Goal: Task Accomplishment & Management: Manage account settings

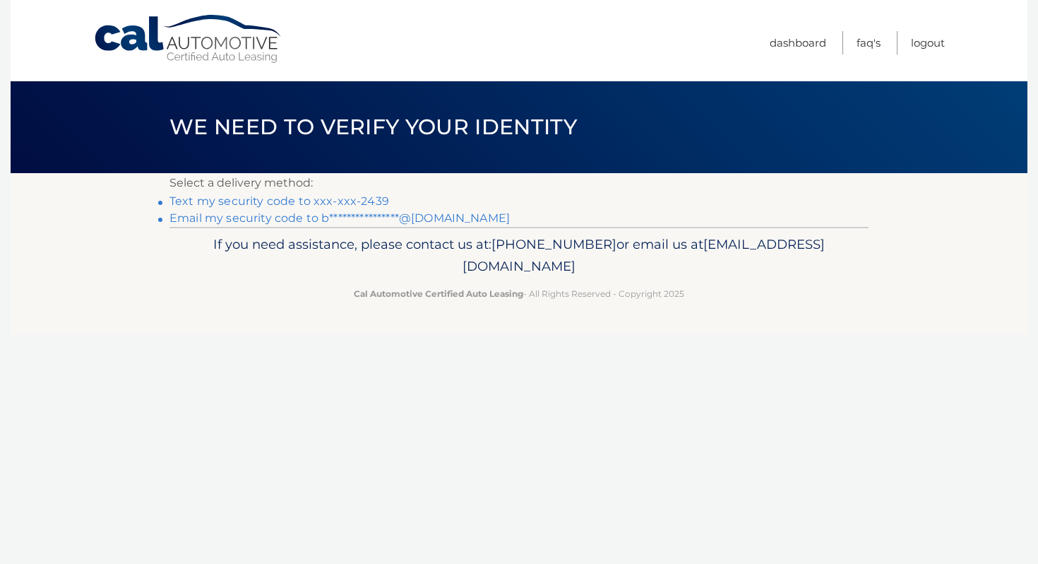
click at [376, 198] on link "Text my security code to xxx-xxx-2439" at bounding box center [280, 200] width 220 height 13
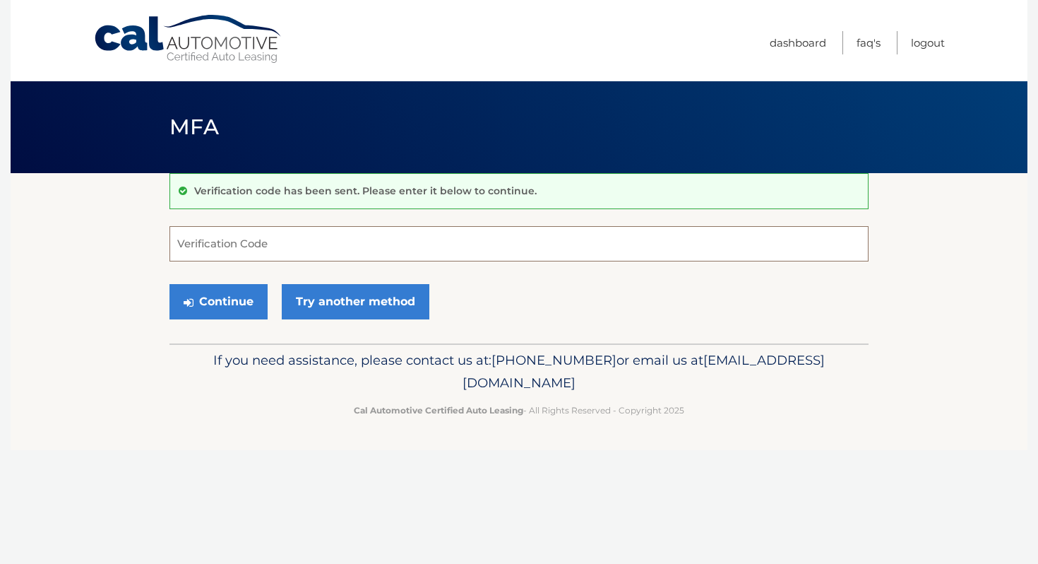
click at [334, 244] on input "Verification Code" at bounding box center [519, 243] width 699 height 35
click at [240, 245] on input "Verification Code" at bounding box center [519, 243] width 699 height 35
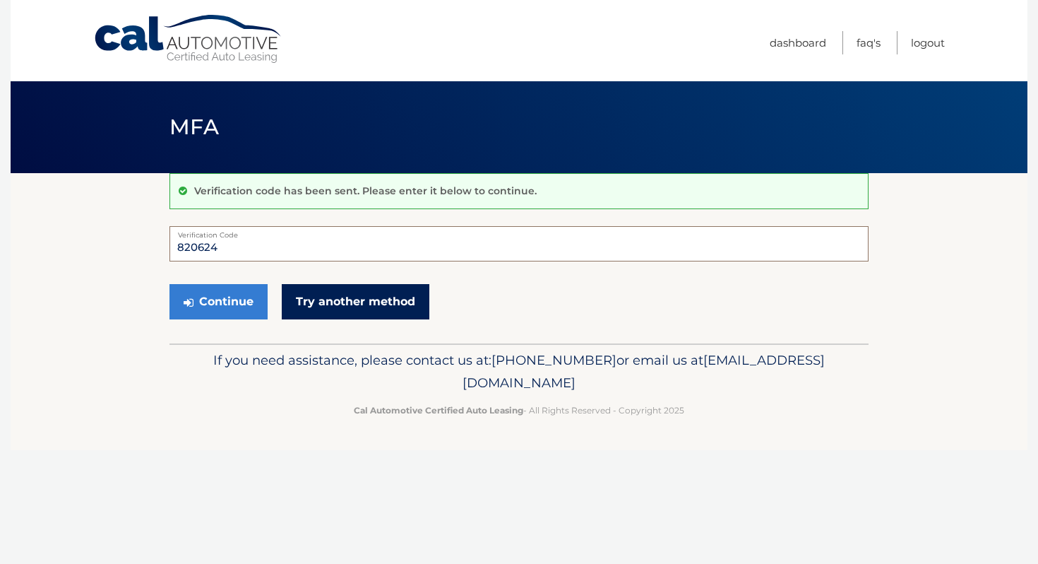
type input "820624"
click at [379, 304] on link "Try another method" at bounding box center [356, 301] width 148 height 35
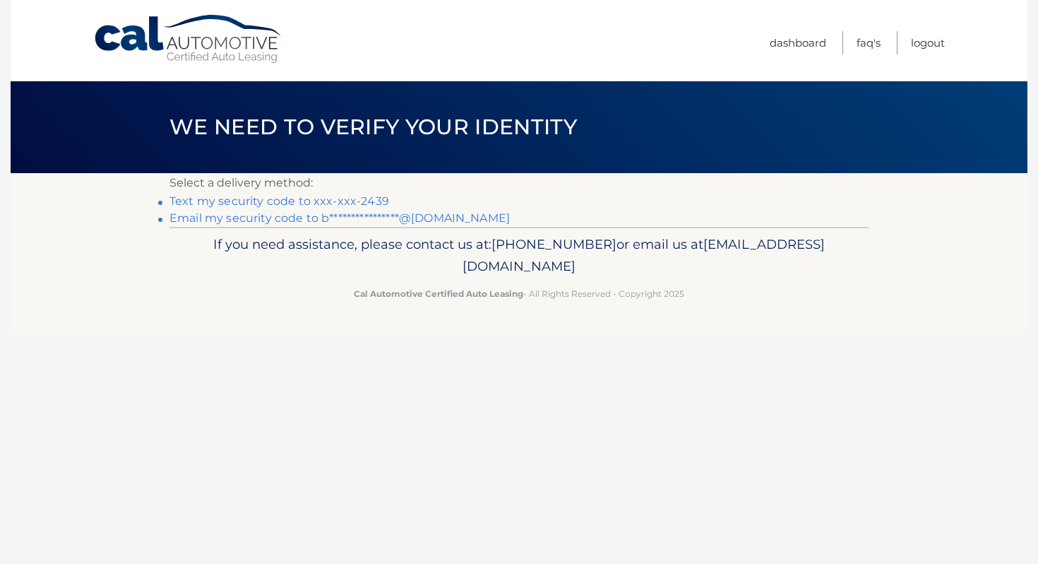
click at [337, 201] on link "Text my security code to xxx-xxx-2439" at bounding box center [280, 200] width 220 height 13
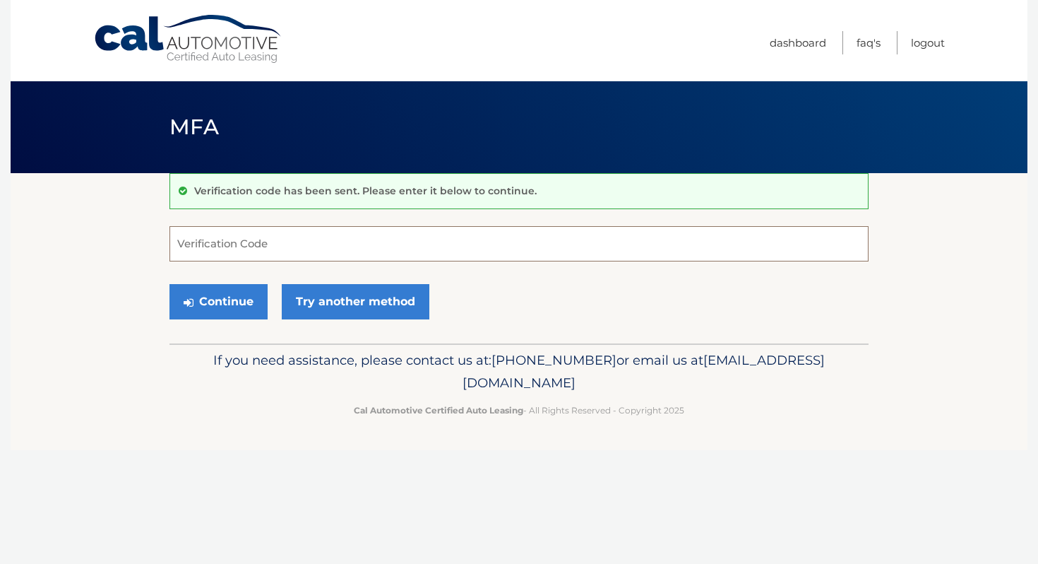
click at [342, 246] on input "Verification Code" at bounding box center [519, 243] width 699 height 35
click at [258, 245] on input "Verification Code" at bounding box center [519, 243] width 699 height 35
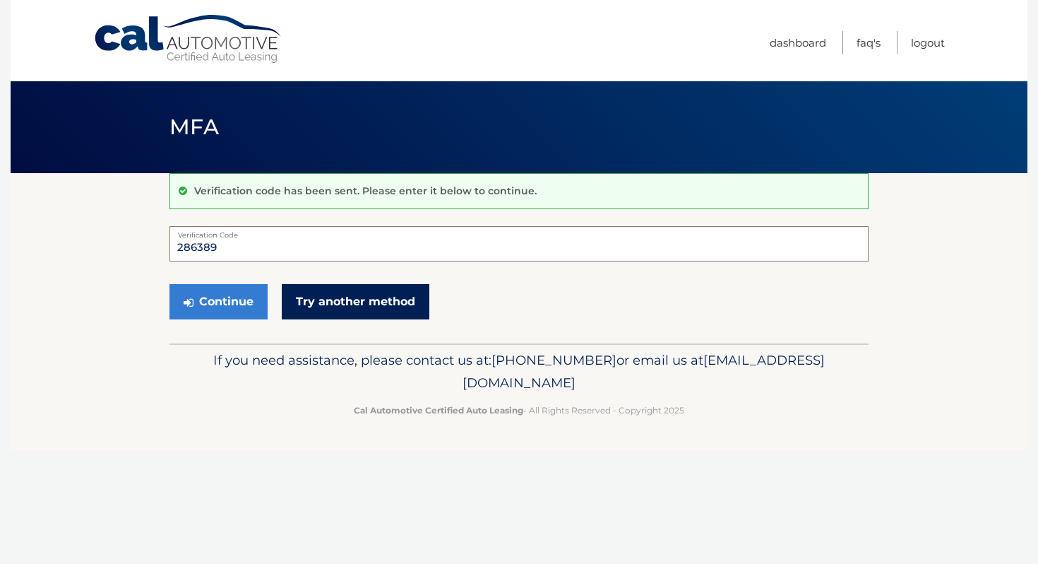
type input "286389"
click at [369, 302] on link "Try another method" at bounding box center [356, 301] width 148 height 35
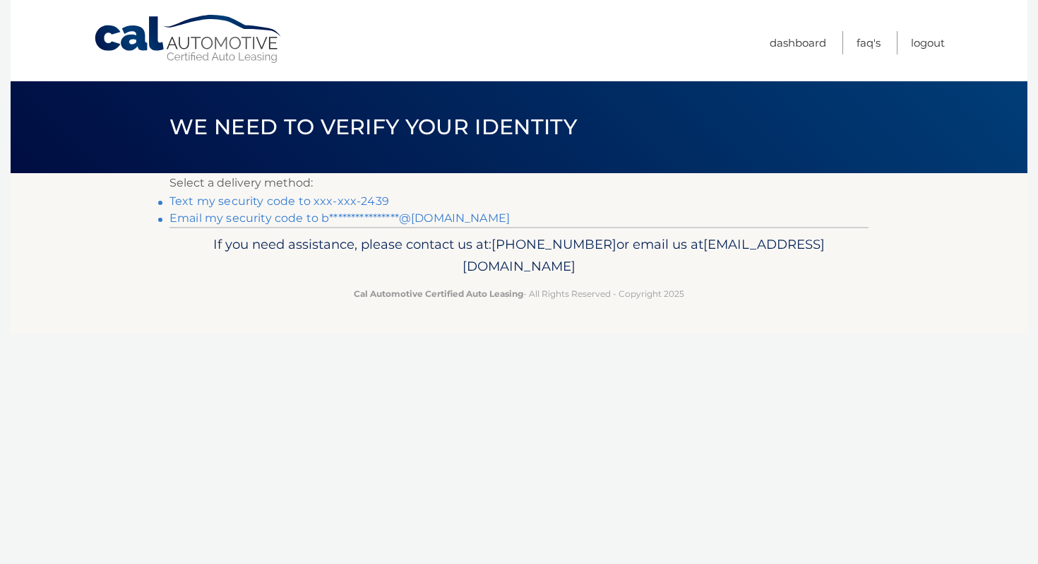
click at [297, 203] on link "Text my security code to xxx-xxx-2439" at bounding box center [280, 200] width 220 height 13
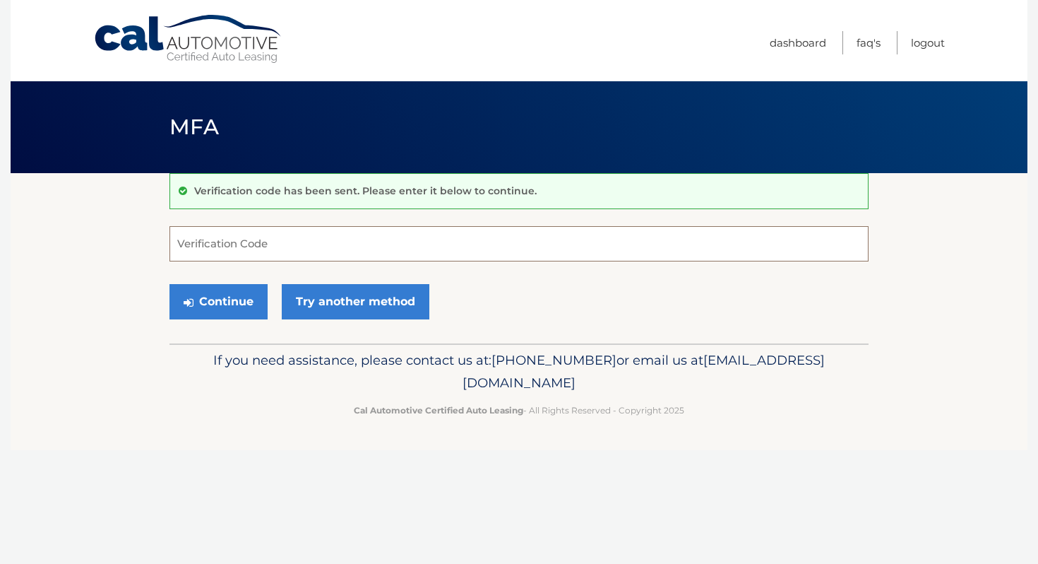
click at [297, 247] on input "Verification Code" at bounding box center [519, 243] width 699 height 35
click at [295, 249] on input "Verification Code" at bounding box center [519, 243] width 699 height 35
type input "415922"
click at [213, 304] on button "Continue" at bounding box center [219, 301] width 98 height 35
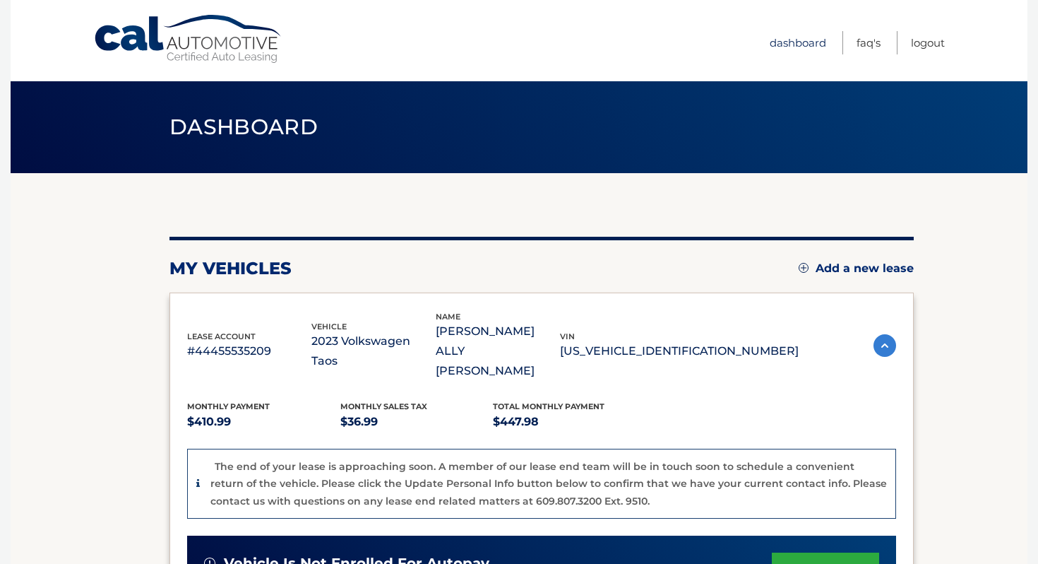
click at [809, 40] on link "Dashboard" at bounding box center [798, 42] width 57 height 23
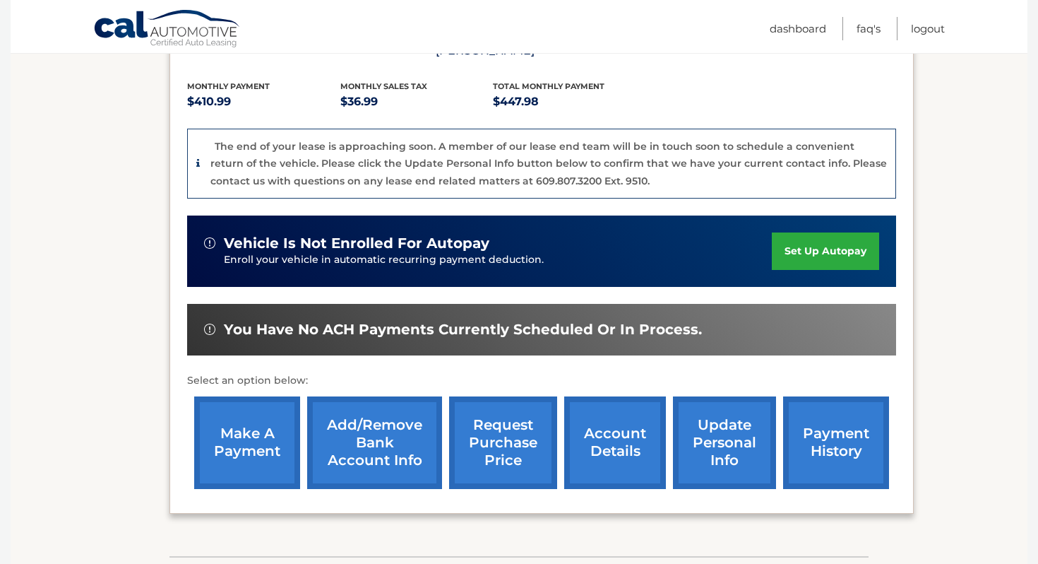
scroll to position [379, 0]
